Goal: Information Seeking & Learning: Check status

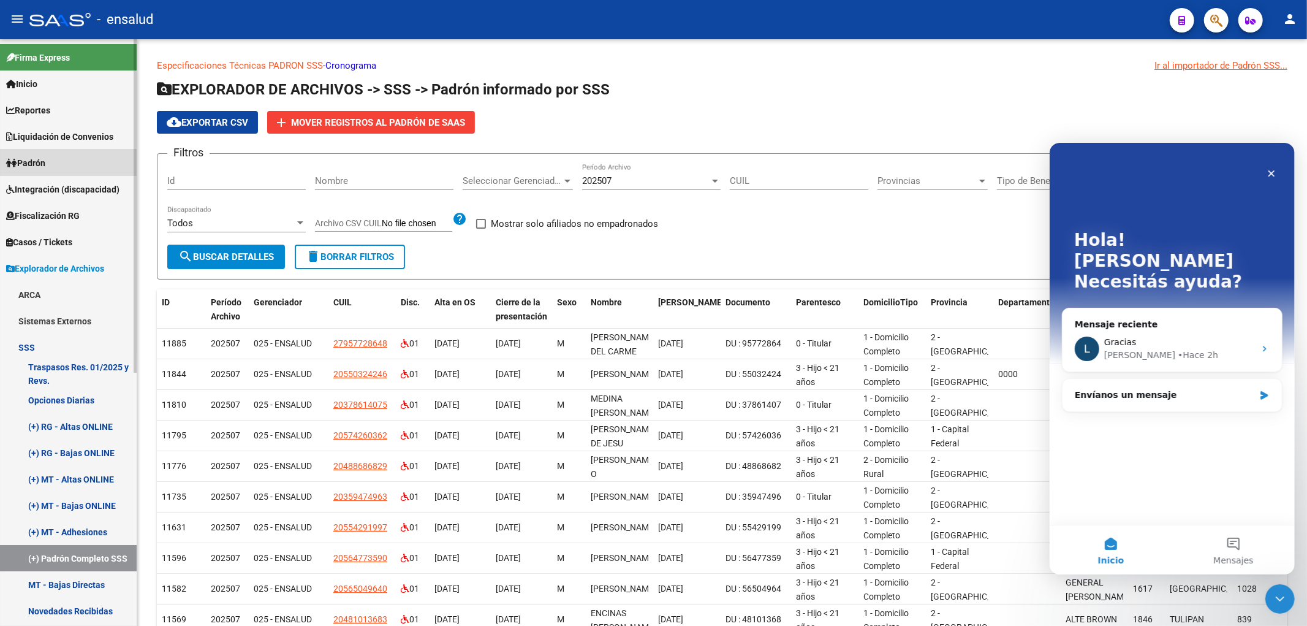
click at [31, 164] on span "Padrón" at bounding box center [25, 162] width 39 height 13
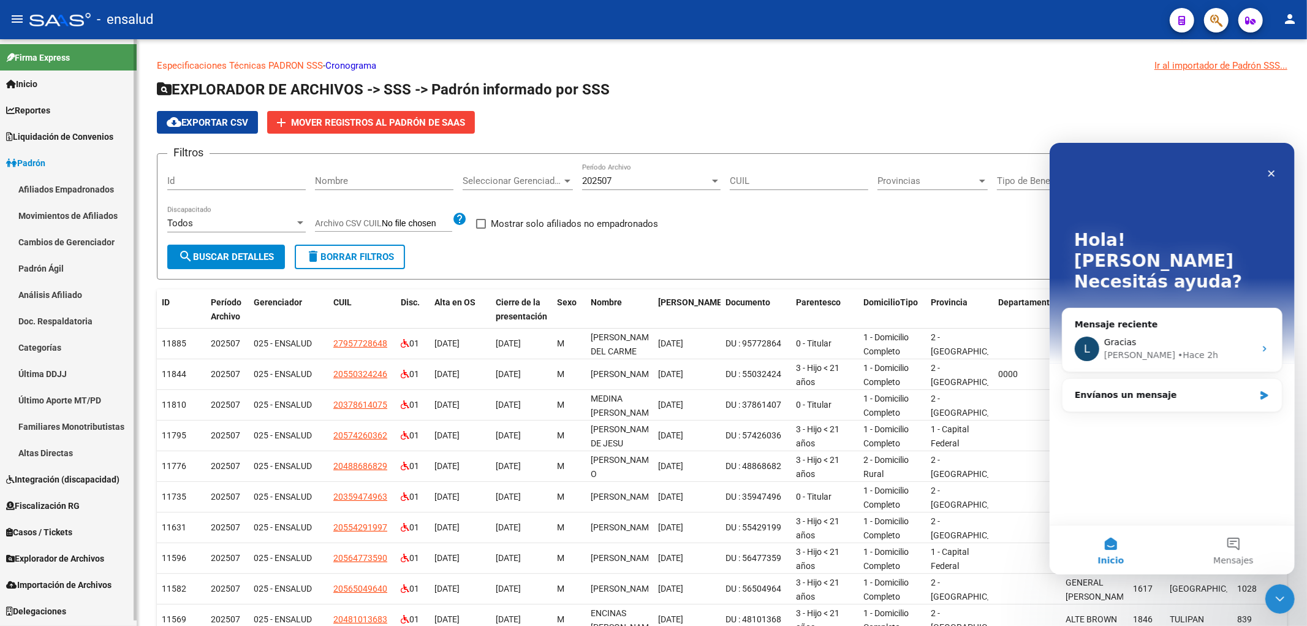
click at [53, 190] on link "Afiliados Empadronados" at bounding box center [68, 189] width 137 height 26
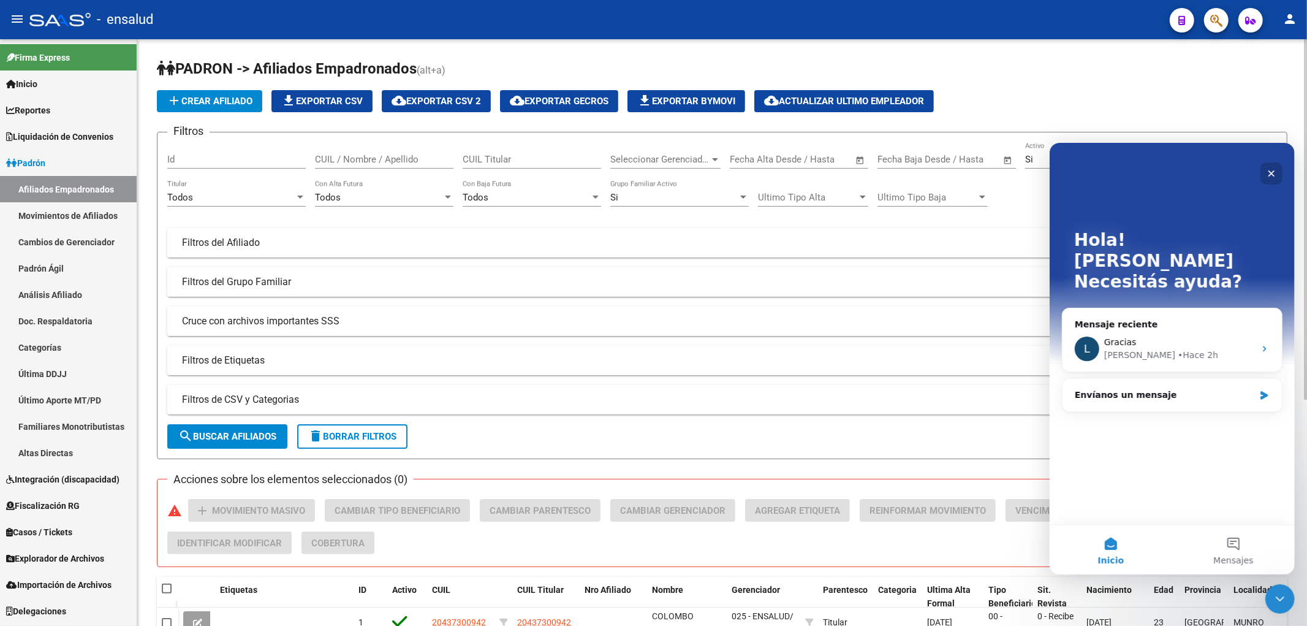
click at [1268, 170] on icon "Cerrar" at bounding box center [1271, 173] width 7 height 7
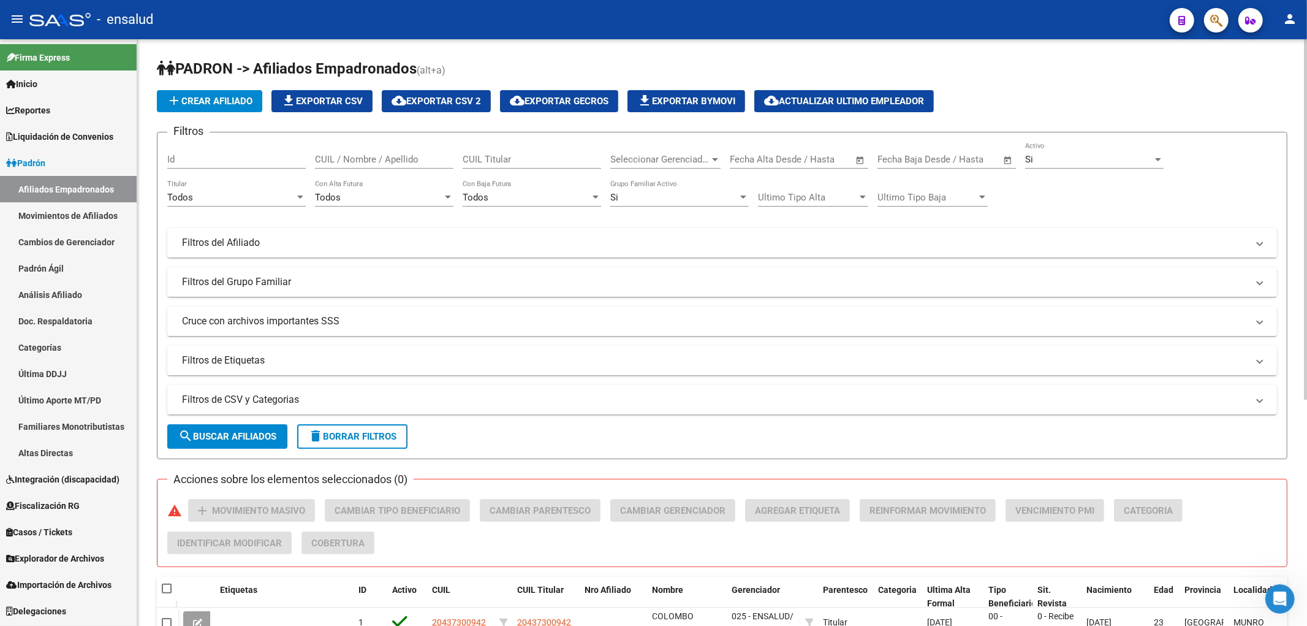
click at [414, 158] on input "CUIL / Nombre / Apellido" at bounding box center [384, 159] width 138 height 11
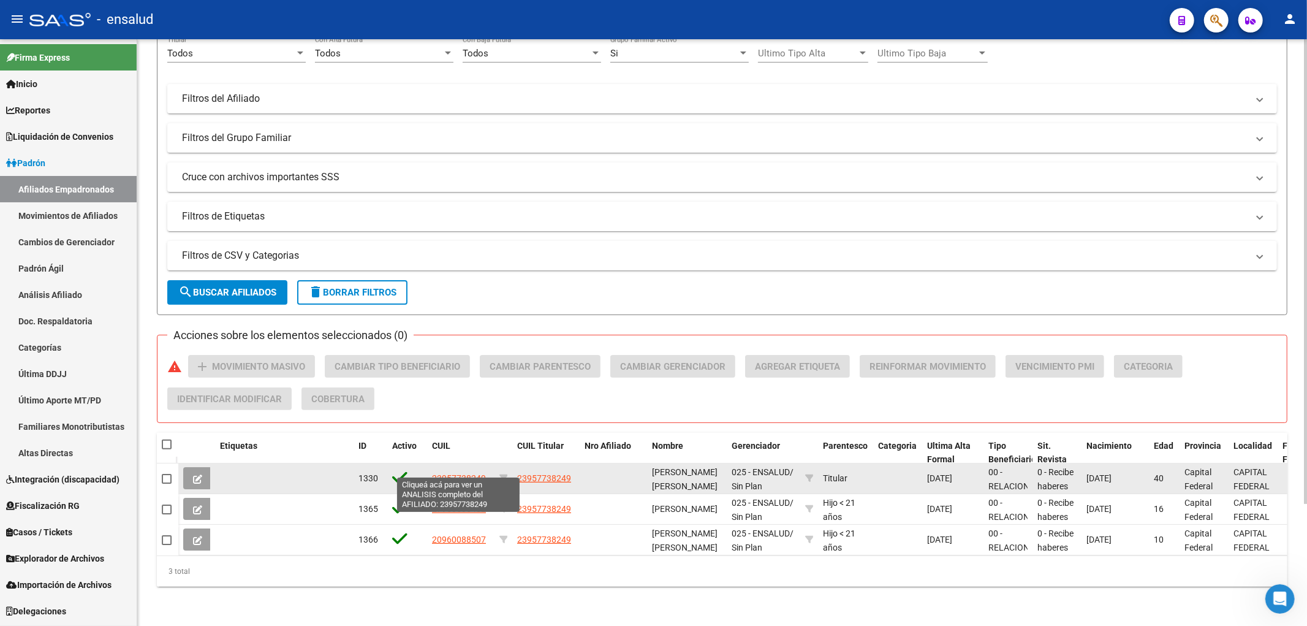
type input "DONAIRE"
click at [469, 473] on span "23957738249" at bounding box center [459, 478] width 54 height 10
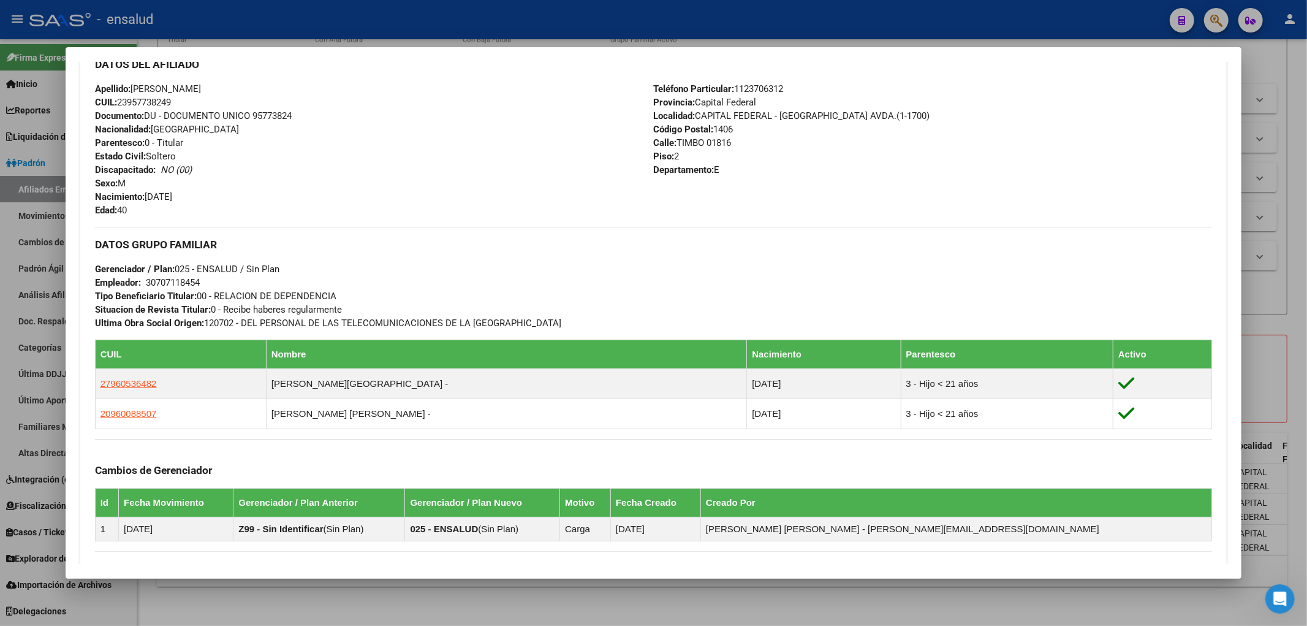
scroll to position [577, 0]
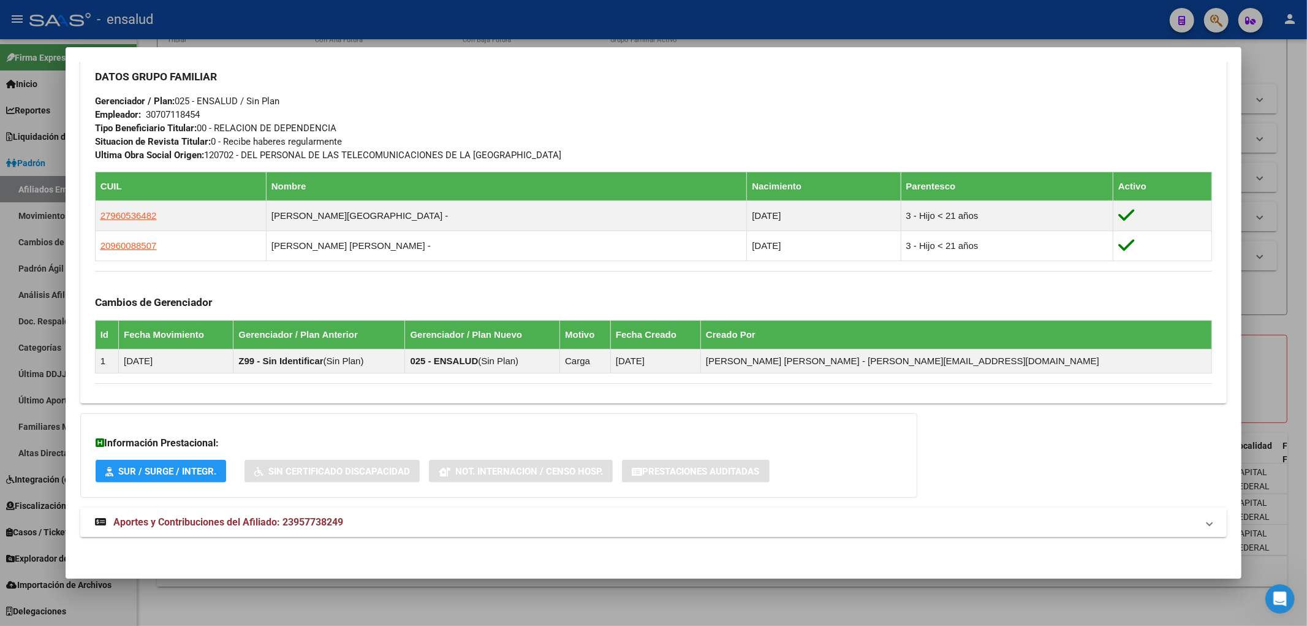
click at [254, 529] on strong "Aportes y Contribuciones del Afiliado: 23957738249" at bounding box center [219, 522] width 248 height 15
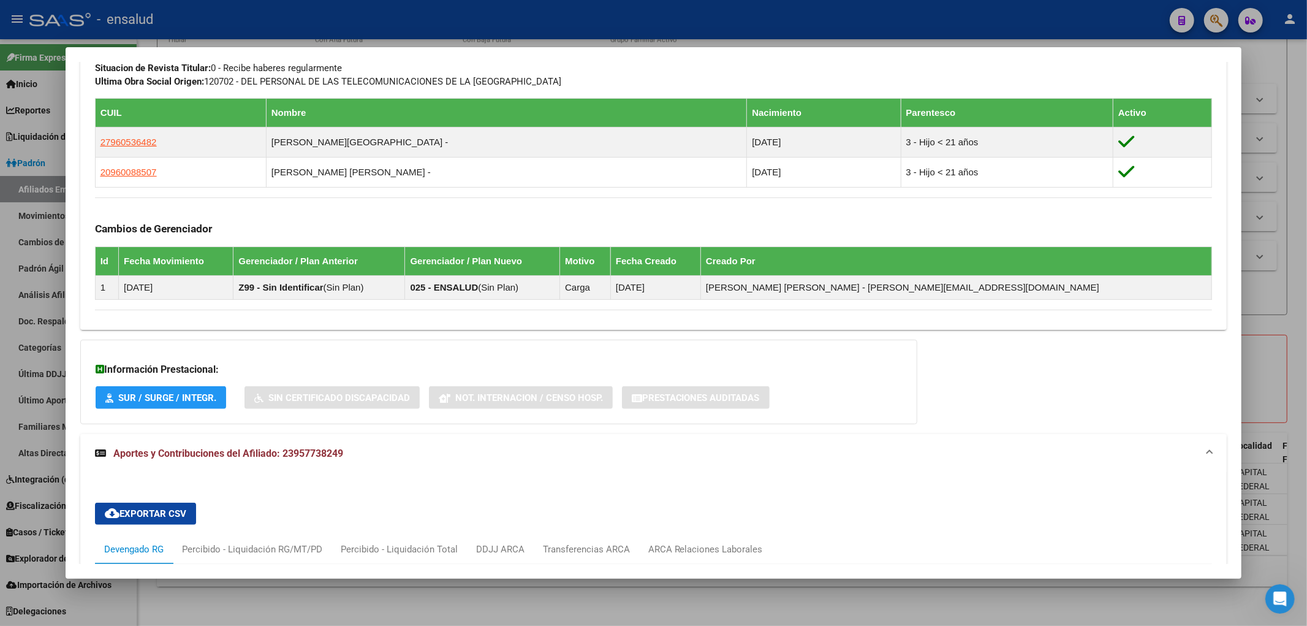
scroll to position [786, 0]
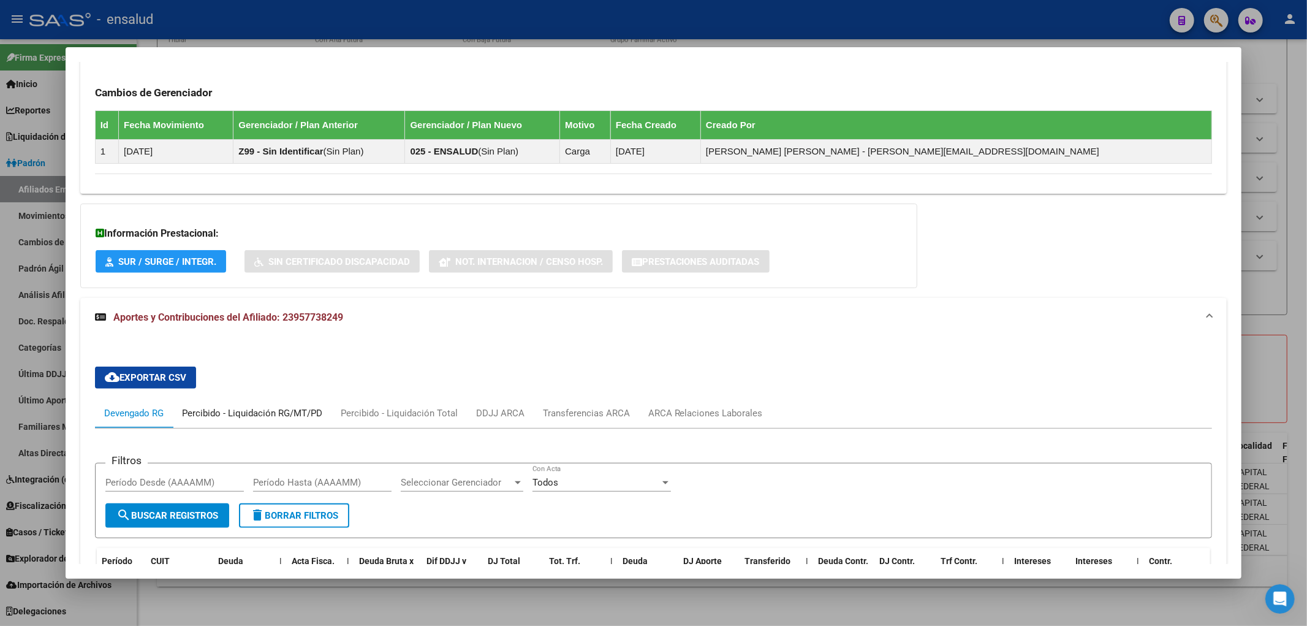
click at [241, 412] on div "Percibido - Liquidación RG/MT/PD" at bounding box center [252, 412] width 140 height 13
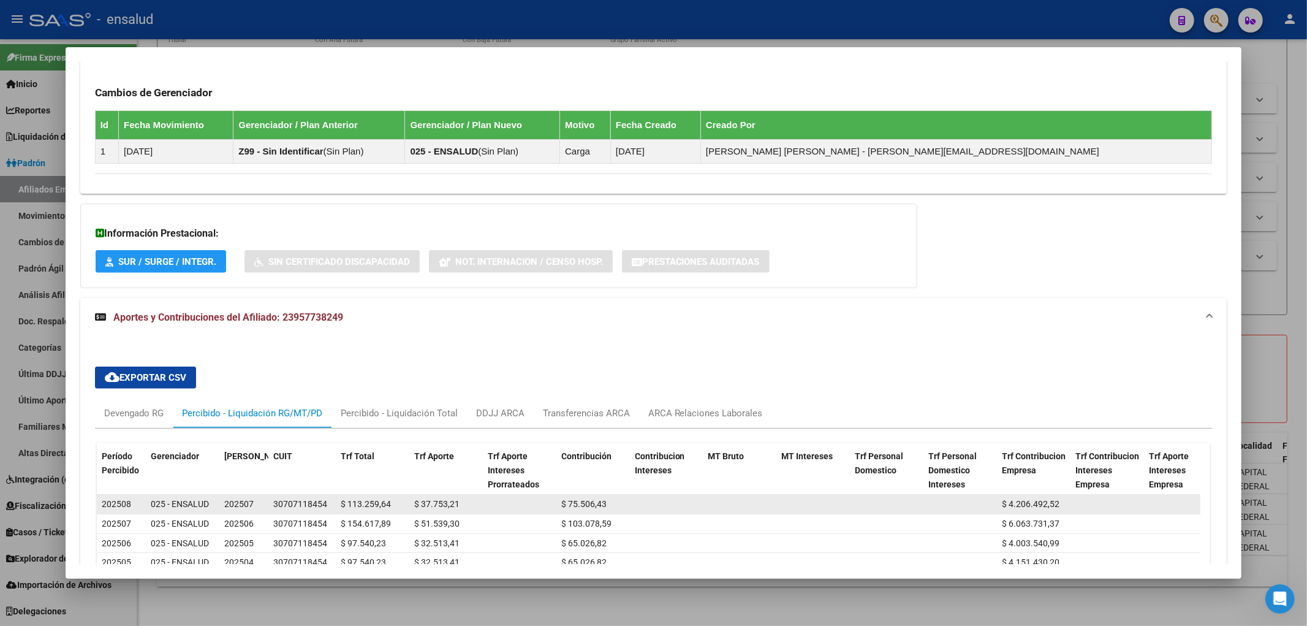
scroll to position [917, 0]
